Goal: Find specific page/section: Find specific page/section

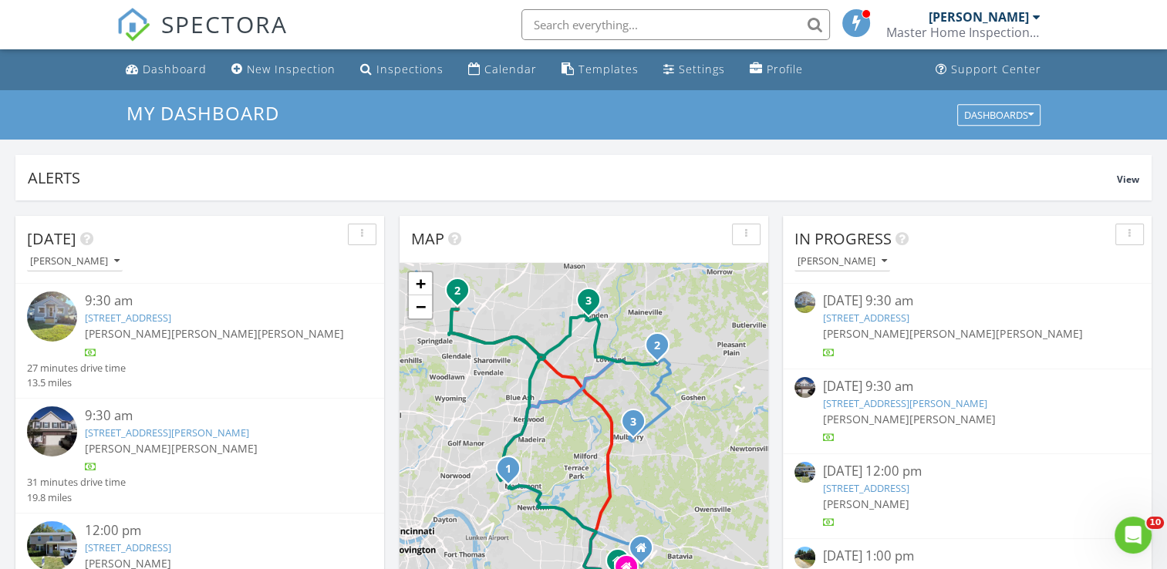
scroll to position [1427, 1191]
click at [157, 72] on div "Dashboard" at bounding box center [175, 69] width 64 height 15
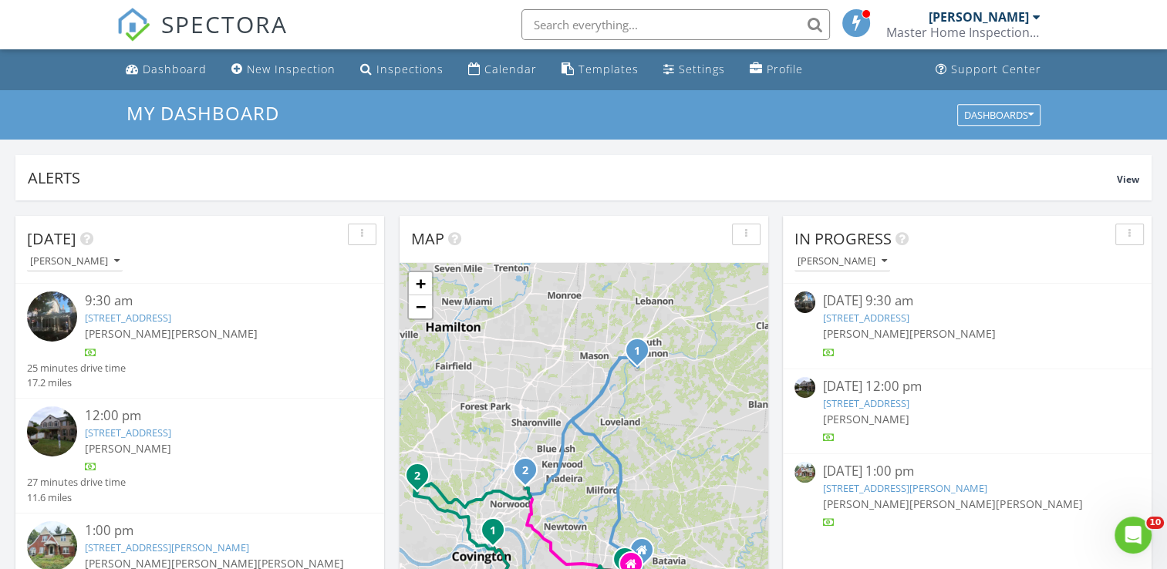
click at [568, 15] on input "text" at bounding box center [675, 24] width 308 height 31
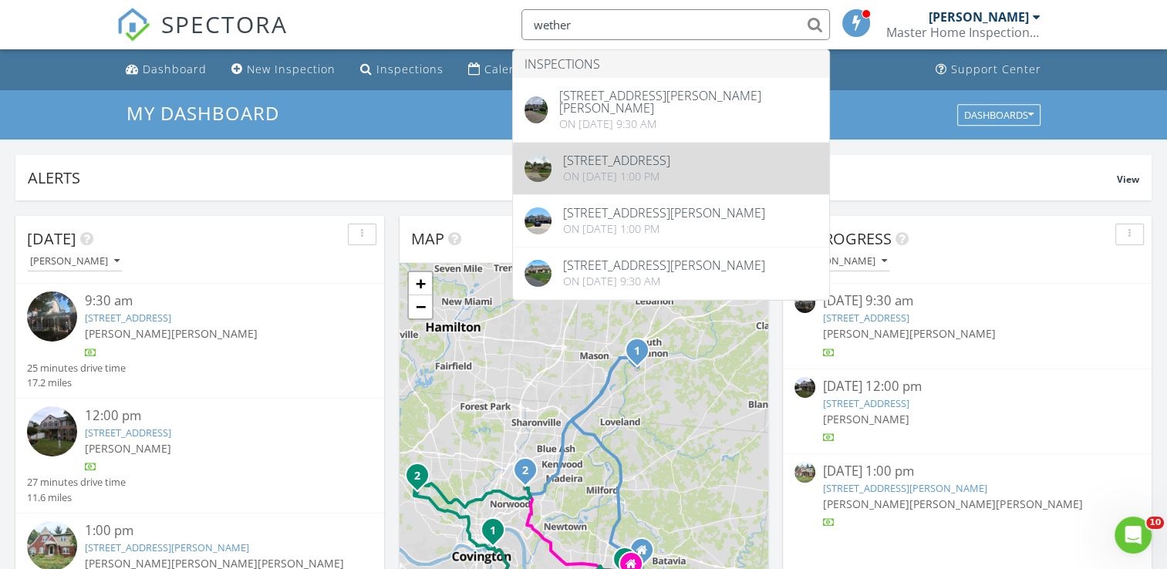
type input "wether"
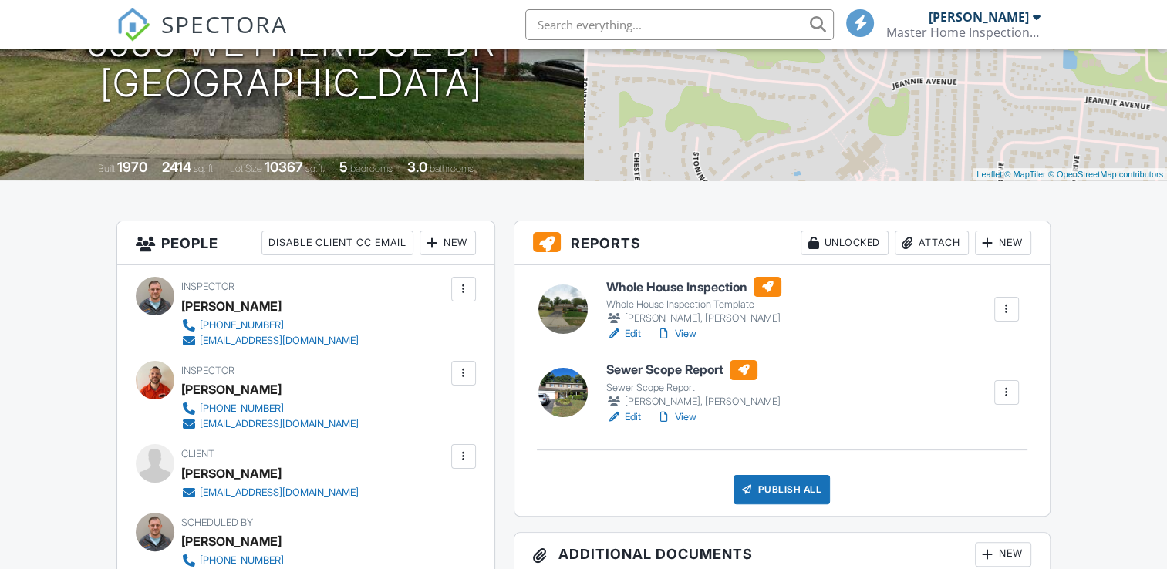
click at [654, 366] on h6 "Sewer Scope Report" at bounding box center [693, 370] width 174 height 20
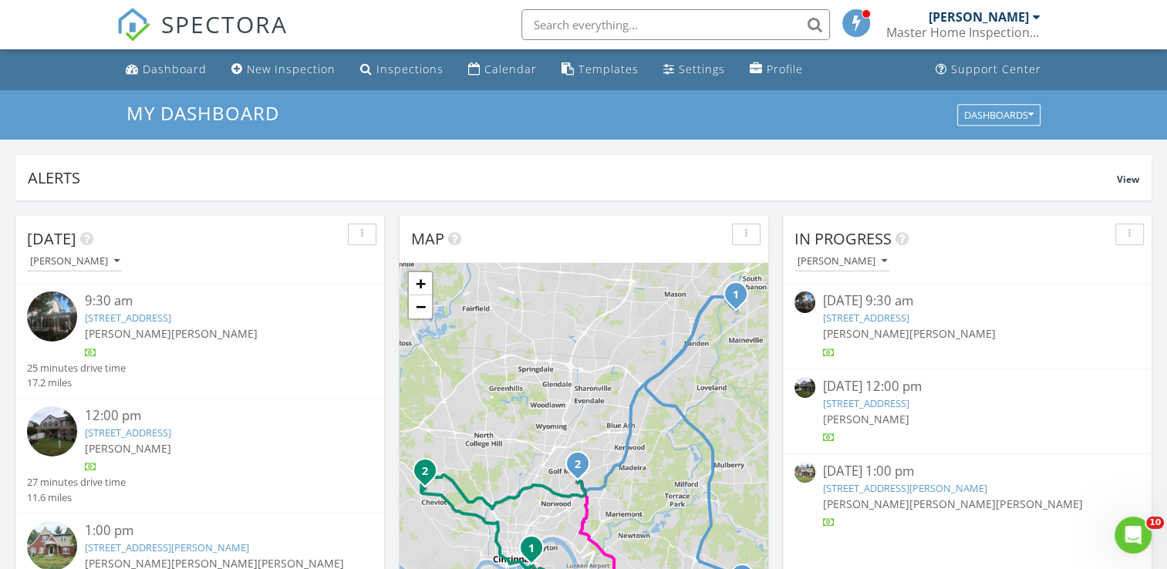
click at [909, 329] on span "[PERSON_NAME]" at bounding box center [952, 333] width 86 height 15
click at [898, 498] on span "[PERSON_NAME]" at bounding box center [866, 504] width 86 height 15
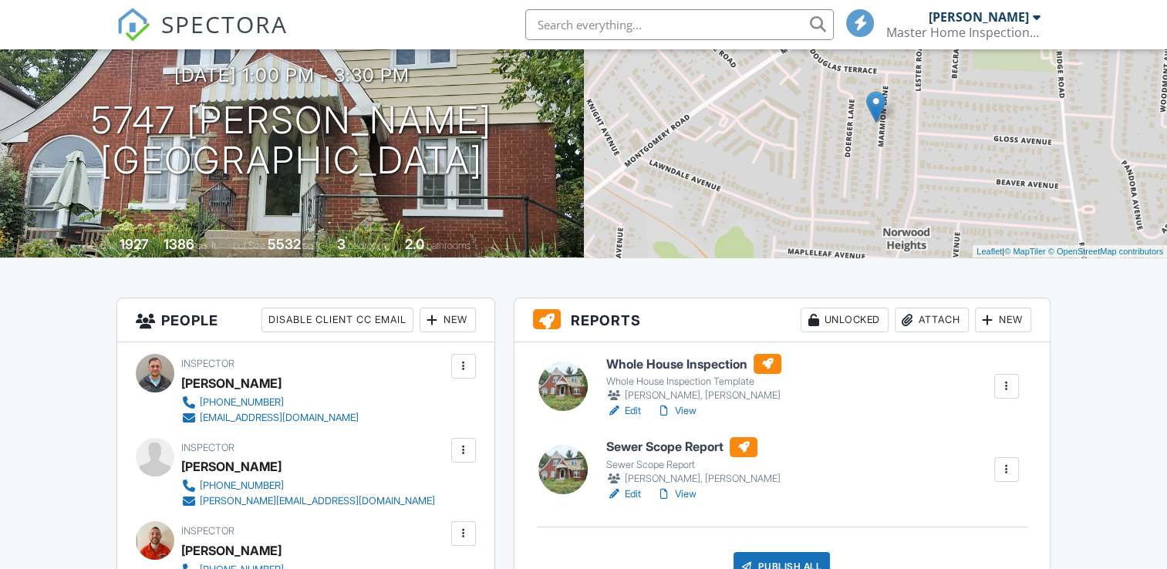
click at [642, 446] on h6 "Sewer Scope Report" at bounding box center [693, 447] width 174 height 20
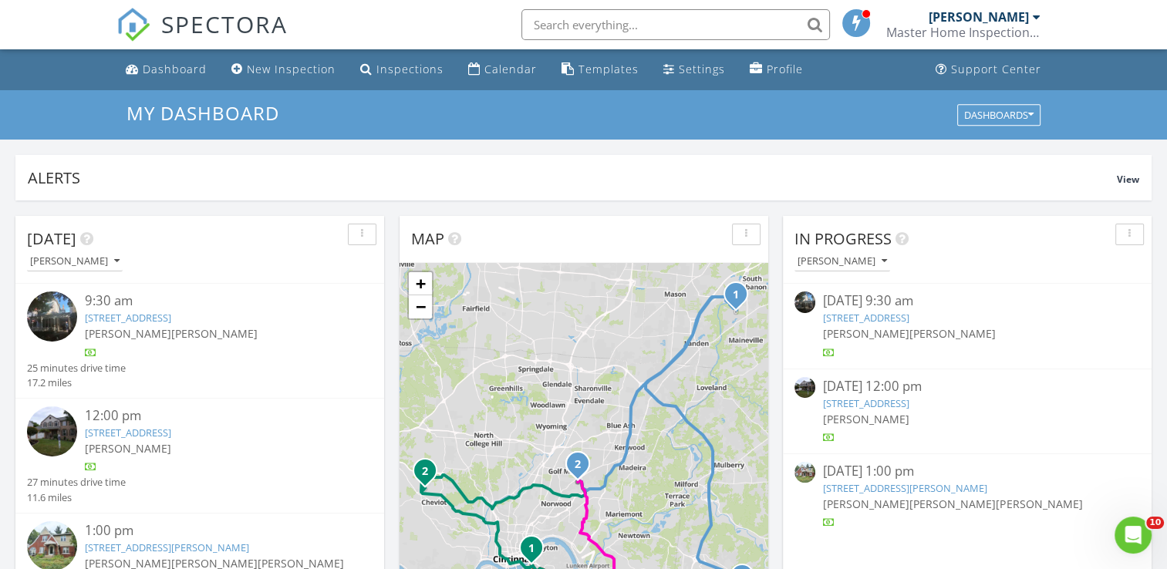
click at [884, 409] on div "4377 Oakville Dr, Cincinnati, OH 45211" at bounding box center [967, 403] width 288 height 15
